Goal: Information Seeking & Learning: Understand process/instructions

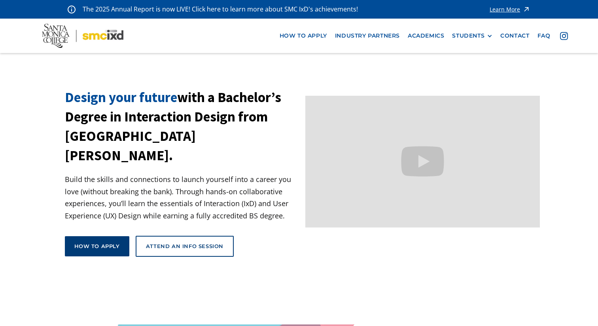
click at [90, 242] on div "How to apply" at bounding box center [96, 245] width 45 height 7
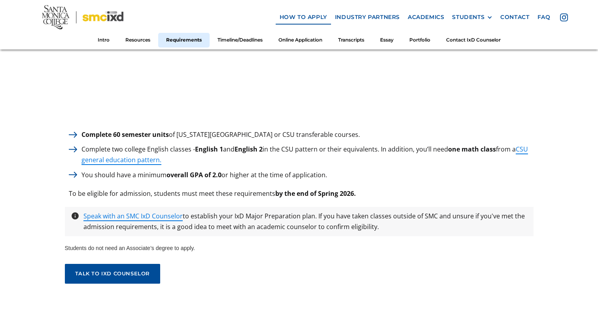
scroll to position [1109, 0]
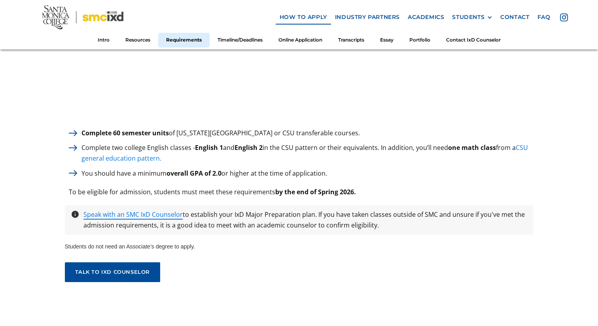
click at [103, 153] on link "CSU general education pattern." at bounding box center [304, 152] width 446 height 19
